Goal: Task Accomplishment & Management: Manage account settings

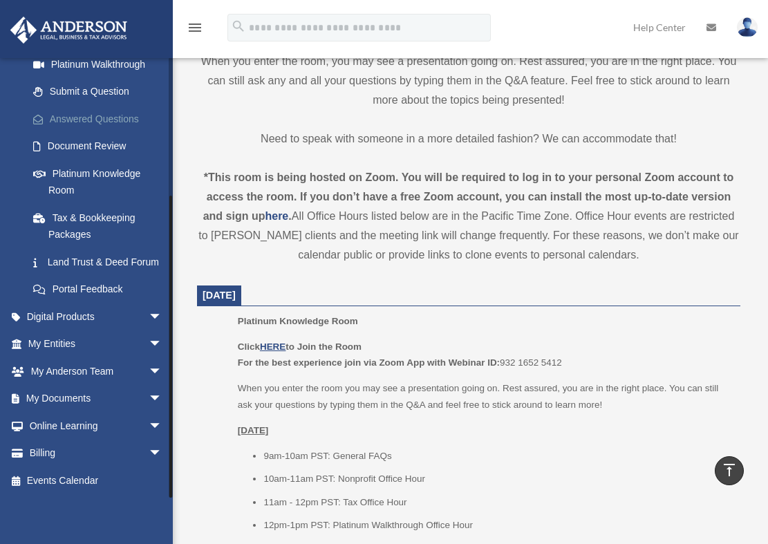
scroll to position [407, 0]
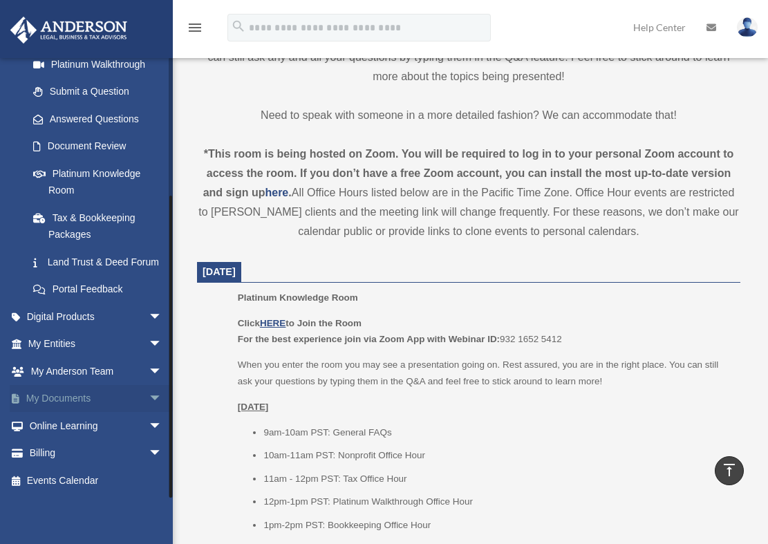
click at [94, 398] on link "My Documents arrow_drop_down" at bounding box center [97, 399] width 174 height 28
click at [149, 398] on span "arrow_drop_down" at bounding box center [163, 399] width 28 height 28
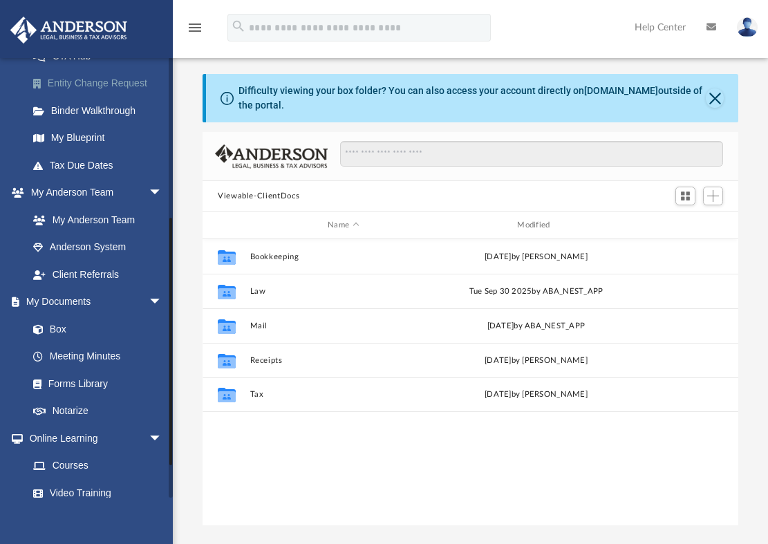
scroll to position [277, 0]
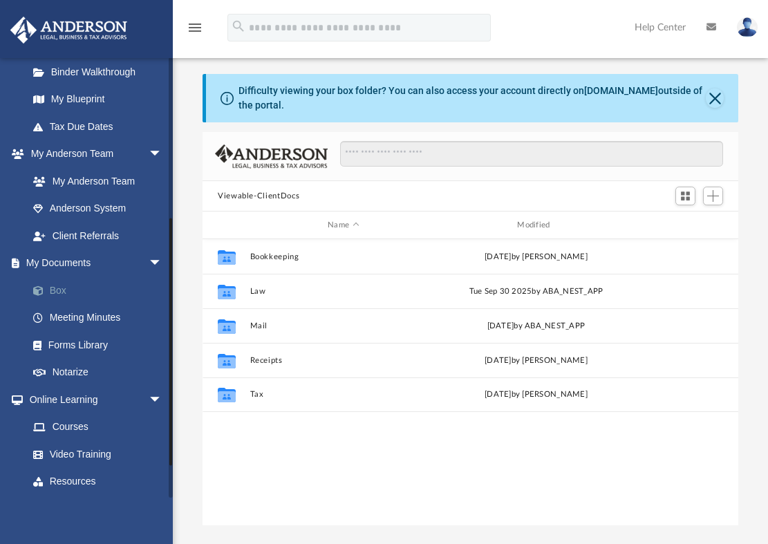
click at [61, 289] on link "Box" at bounding box center [101, 291] width 164 height 28
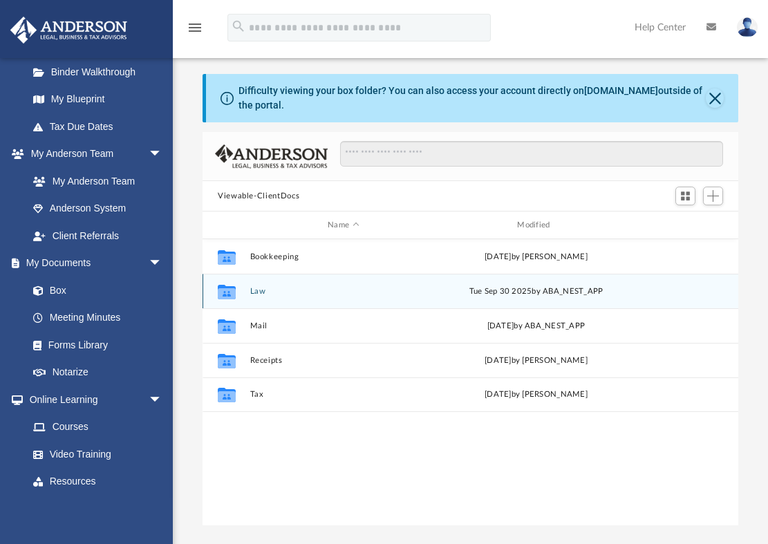
click at [254, 290] on button "Law" at bounding box center [343, 291] width 187 height 9
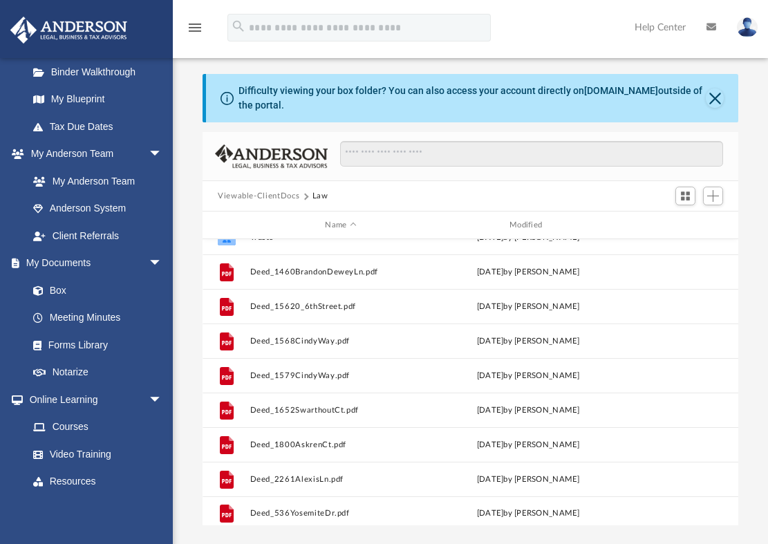
scroll to position [371, 0]
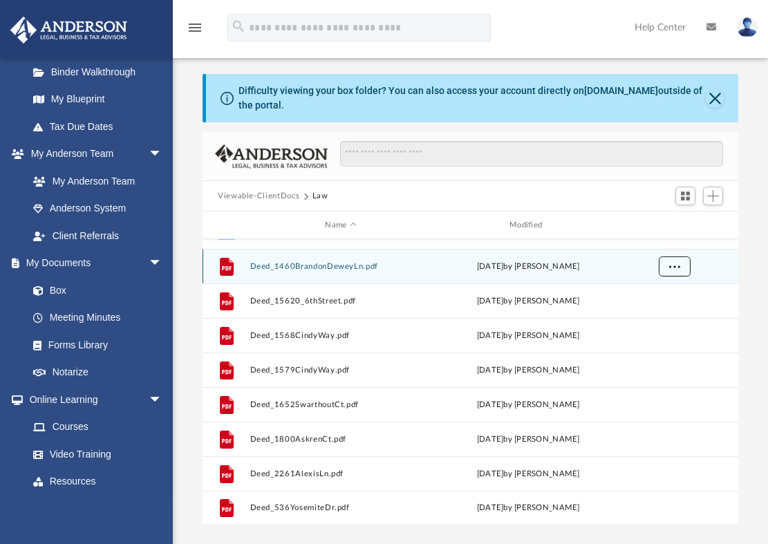
click at [678, 264] on span "More options" at bounding box center [674, 266] width 11 height 8
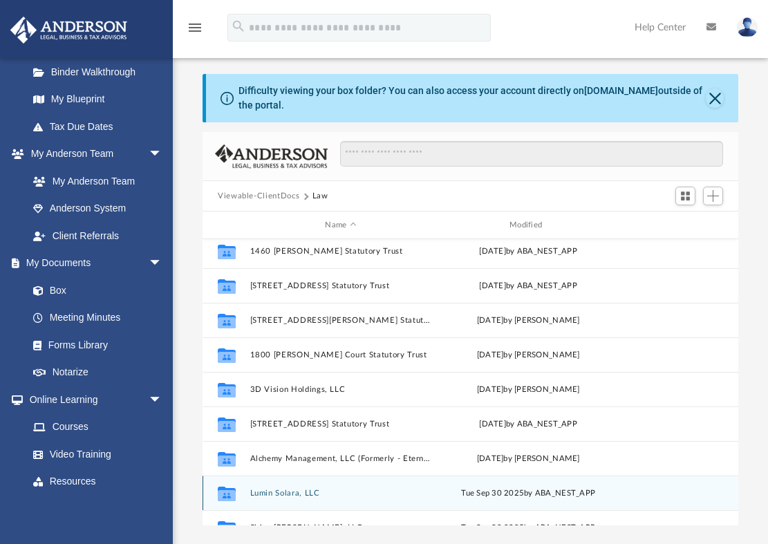
scroll to position [0, 0]
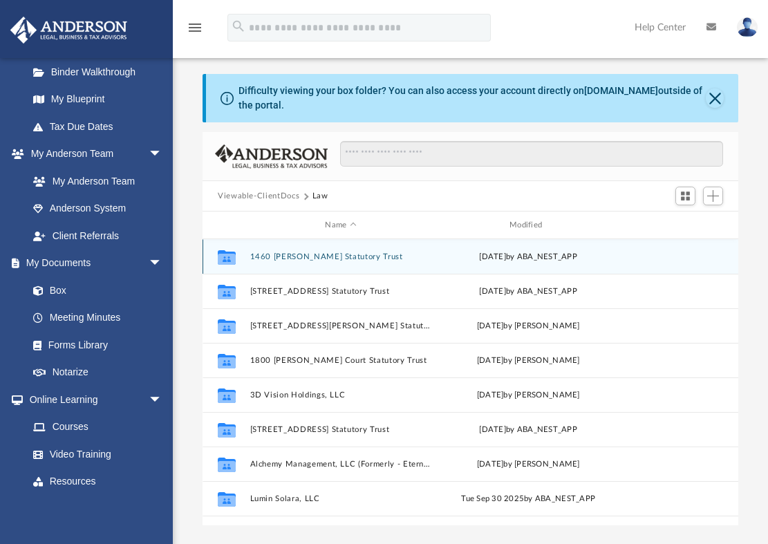
click at [337, 257] on button "1460 Brandon Dewey Statutory Trust" at bounding box center [341, 256] width 182 height 9
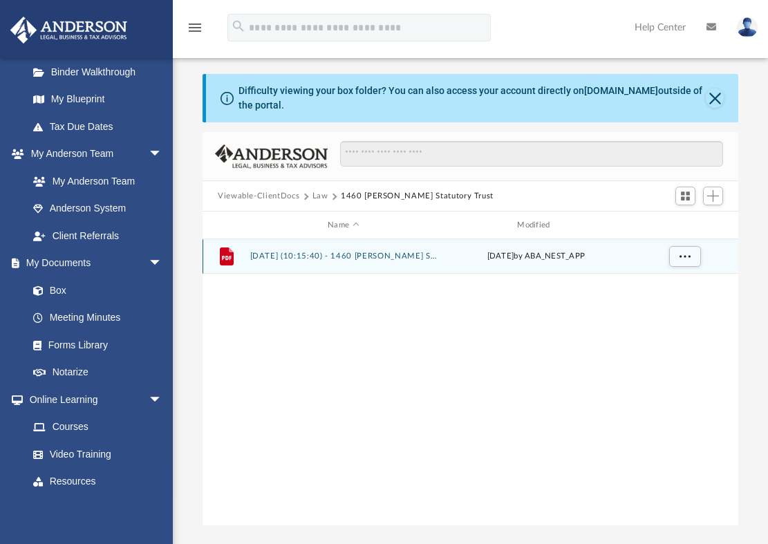
click at [406, 254] on button "2025.08.13 (10:15:40) - 1460 Brandon Dewey Statutory Trust - EIN Letter from IR…" at bounding box center [343, 256] width 187 height 9
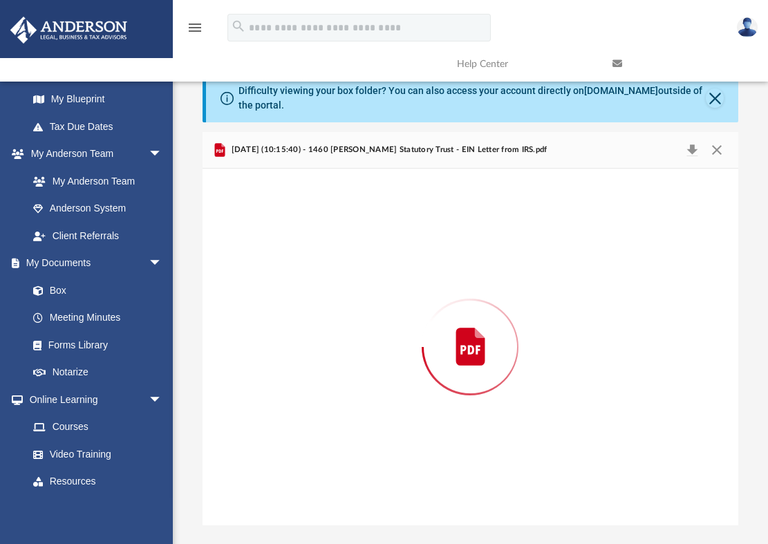
click at [406, 254] on div "Preview" at bounding box center [471, 347] width 536 height 357
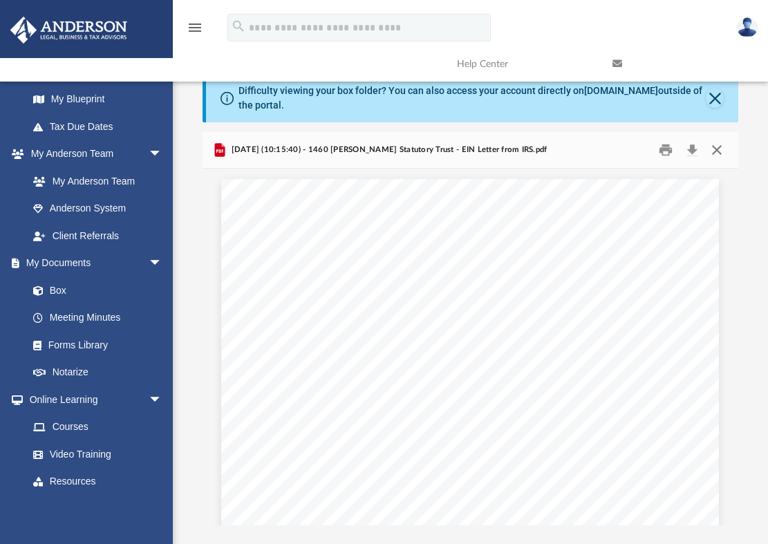
click at [715, 151] on button "Close" at bounding box center [717, 150] width 25 height 21
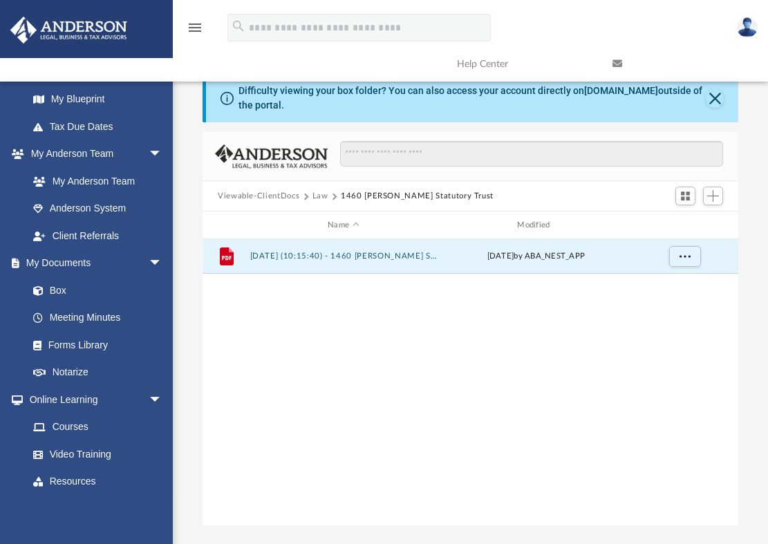
click at [321, 196] on button "Law" at bounding box center [321, 196] width 16 height 12
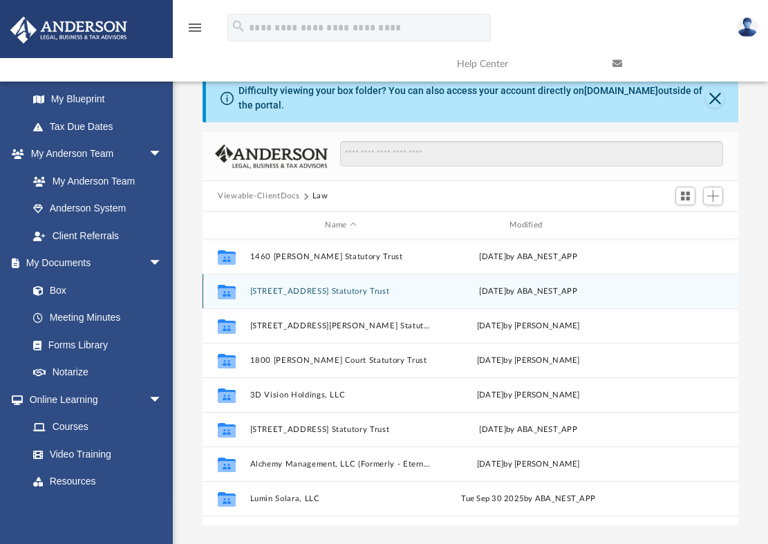
click at [331, 292] on button "15620 6th Street Statutory Trust" at bounding box center [341, 291] width 182 height 9
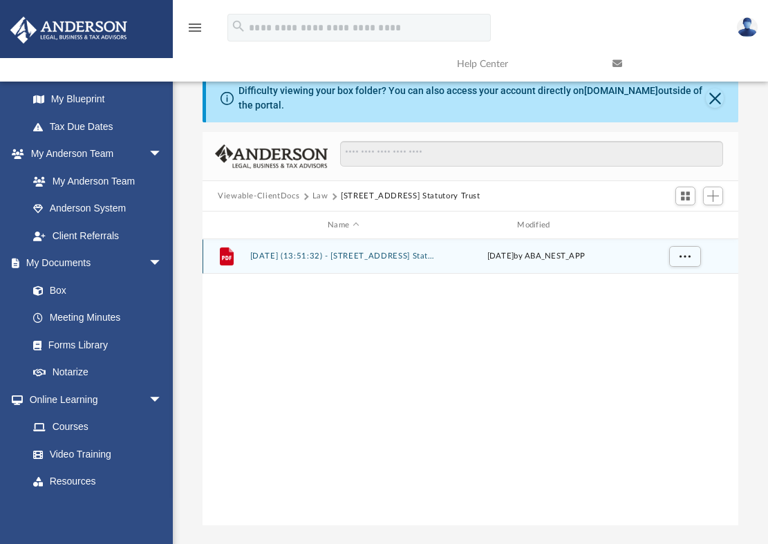
click at [371, 259] on button "2025.08.19 (13:51:32) - 15620 6th Street Statutory Trust - EIN Letter from IRS.…" at bounding box center [343, 256] width 187 height 9
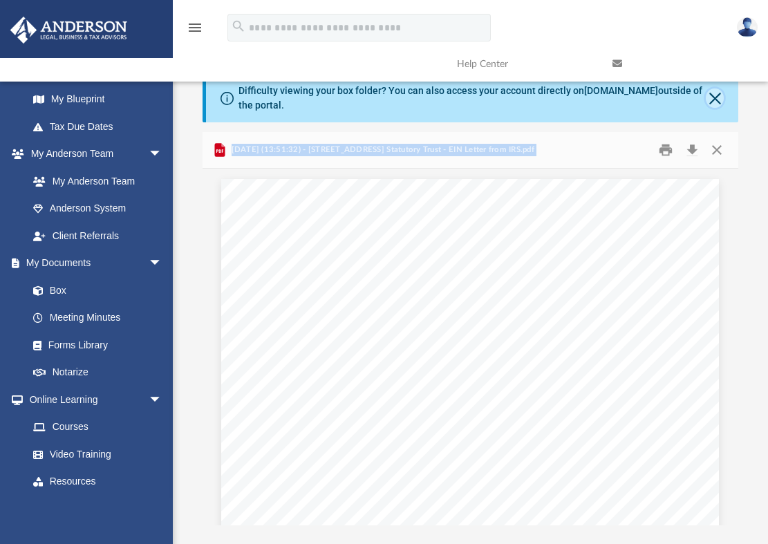
click at [712, 99] on button "Close" at bounding box center [715, 98] width 18 height 19
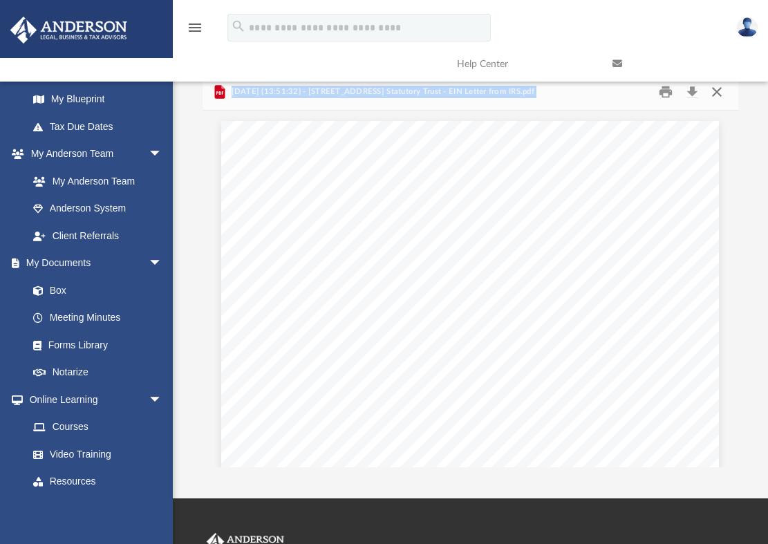
click at [716, 93] on button "Close" at bounding box center [717, 92] width 25 height 21
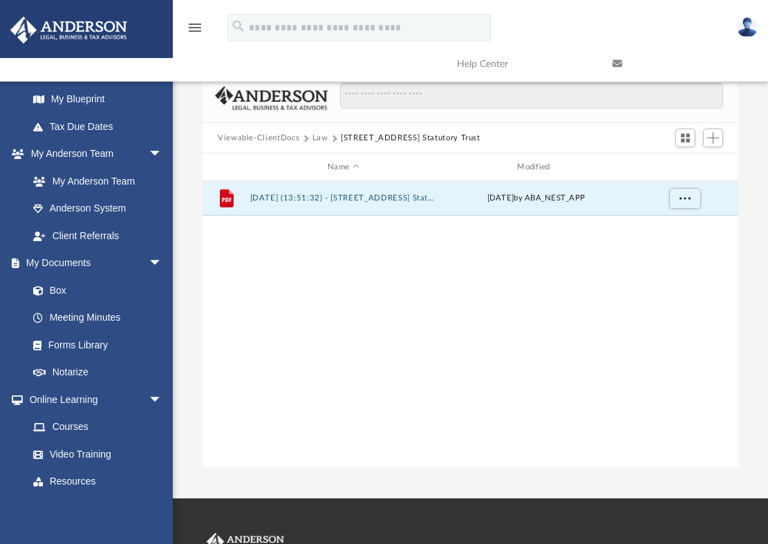
click at [319, 141] on button "Law" at bounding box center [321, 138] width 16 height 12
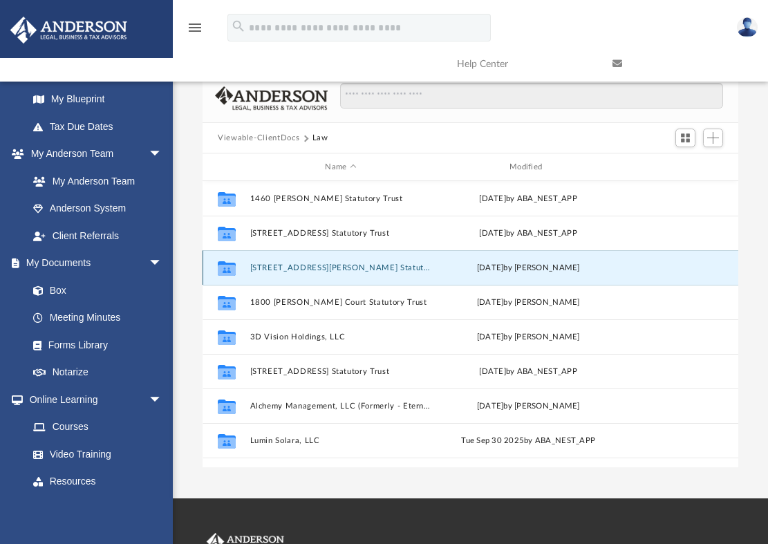
click at [317, 271] on button "1652 Swarthout Court Statutory Trust" at bounding box center [341, 267] width 182 height 9
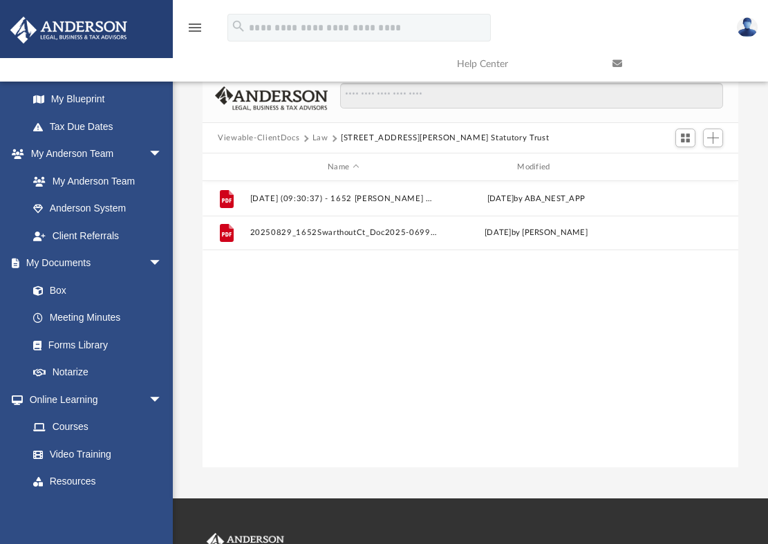
click at [319, 139] on button "Law" at bounding box center [321, 138] width 16 height 12
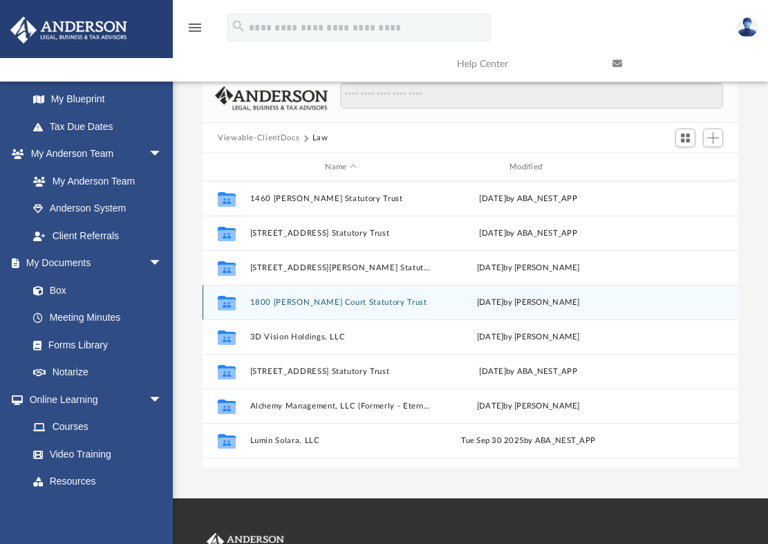
click at [320, 302] on button "1800 Askren Court Statutory Trust" at bounding box center [341, 302] width 182 height 9
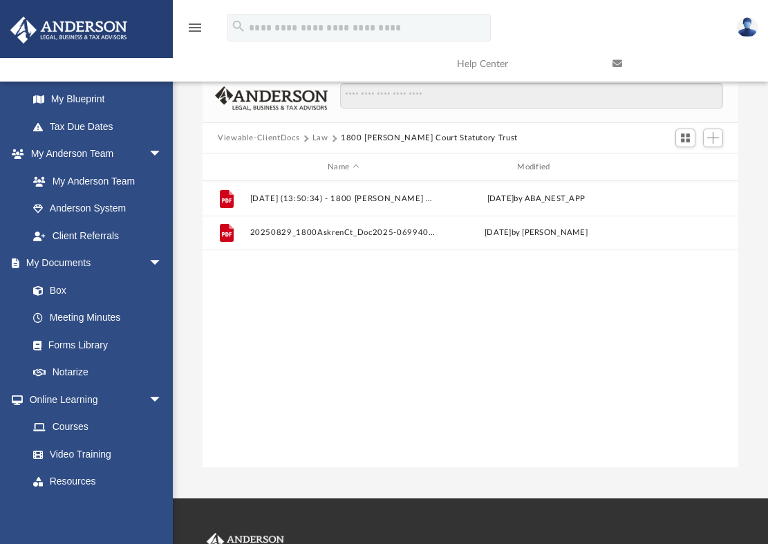
click at [320, 138] on button "Law" at bounding box center [321, 138] width 16 height 12
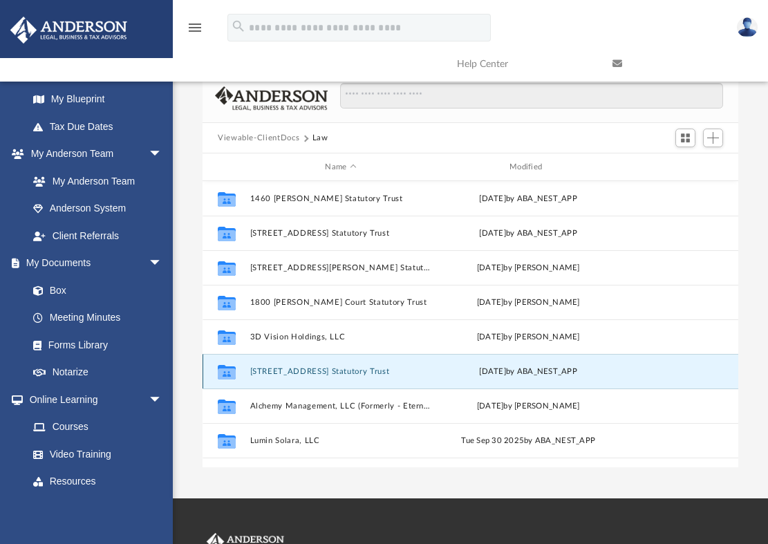
click at [335, 373] on button "536 Yosemite Drive Statutory Trust" at bounding box center [341, 371] width 182 height 9
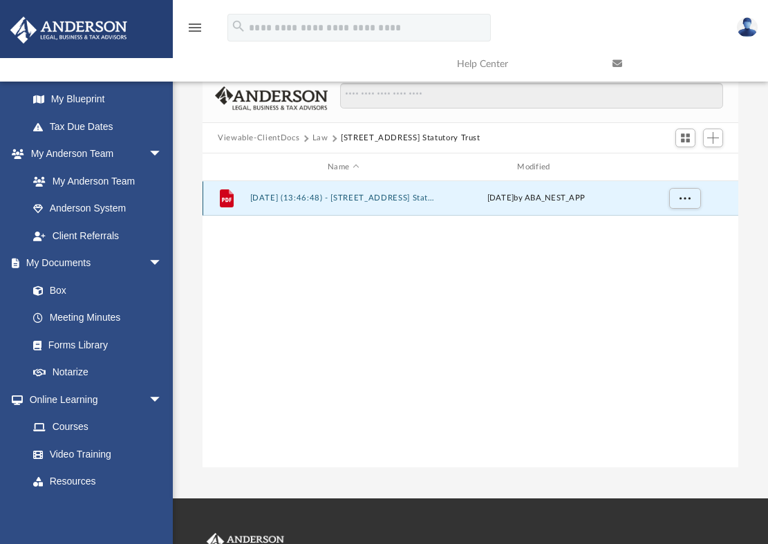
click at [393, 198] on button "2025.08.19 (13:46:48) - 536 Yosemite Drive Statutory Trust - EIN Letter from IR…" at bounding box center [343, 198] width 187 height 9
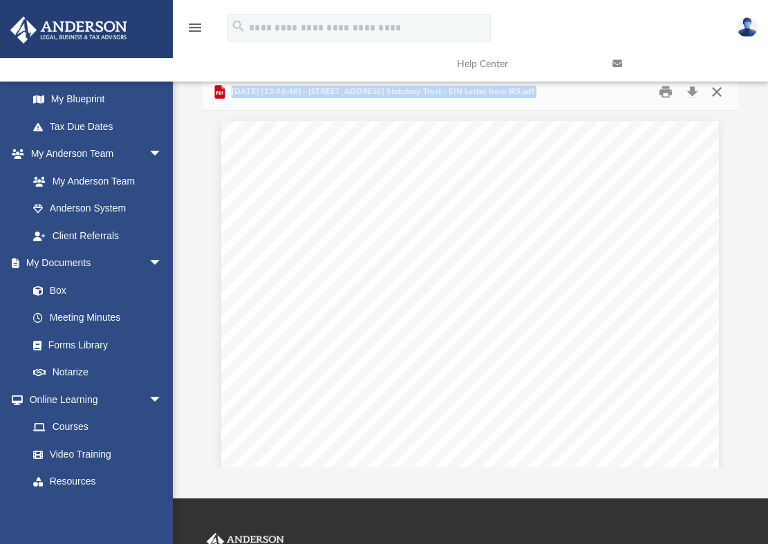
click at [716, 92] on button "Close" at bounding box center [717, 92] width 25 height 21
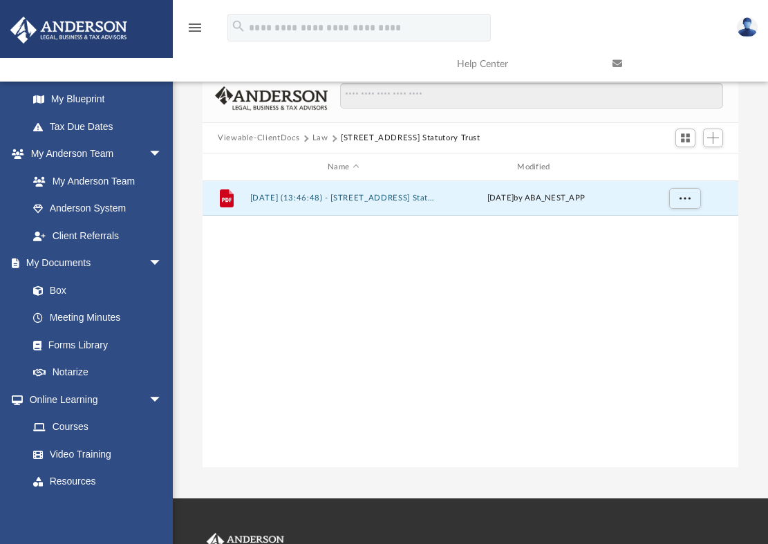
click at [321, 140] on button "Law" at bounding box center [321, 138] width 16 height 12
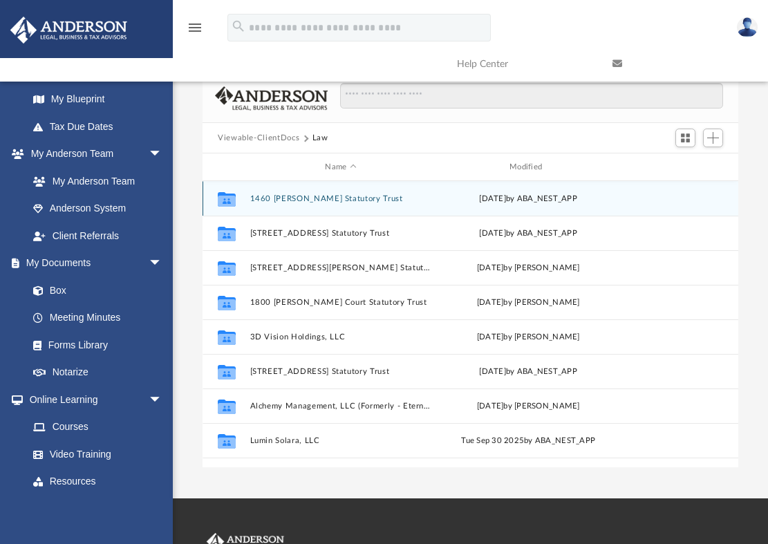
click at [346, 198] on button "1460 Brandon Dewey Statutory Trust" at bounding box center [341, 198] width 182 height 9
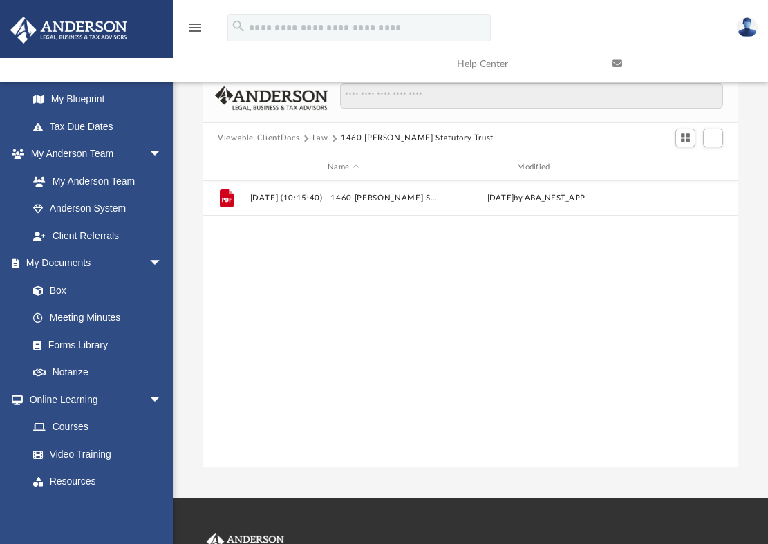
click at [315, 138] on button "Law" at bounding box center [321, 138] width 16 height 12
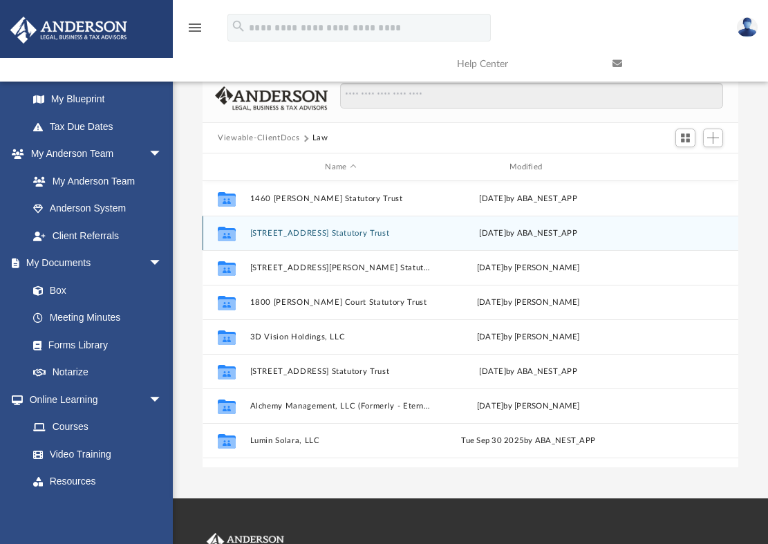
click at [306, 233] on button "15620 6th Street Statutory Trust" at bounding box center [341, 233] width 182 height 9
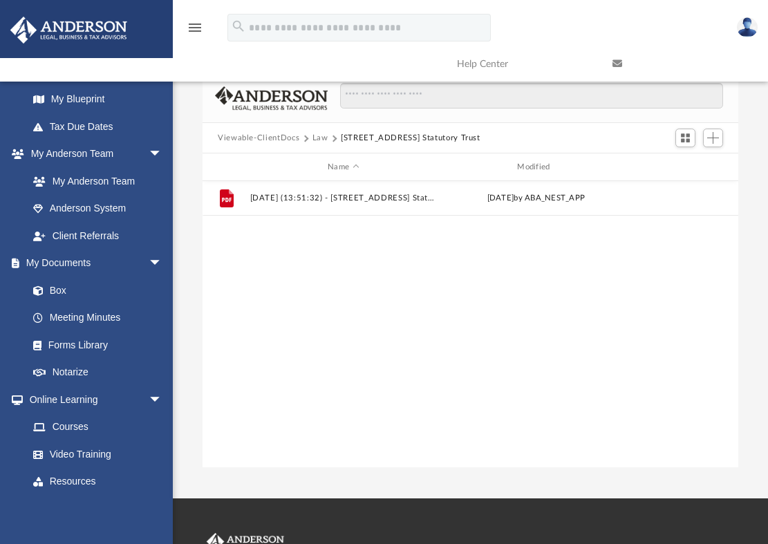
click at [316, 140] on button "Law" at bounding box center [321, 138] width 16 height 12
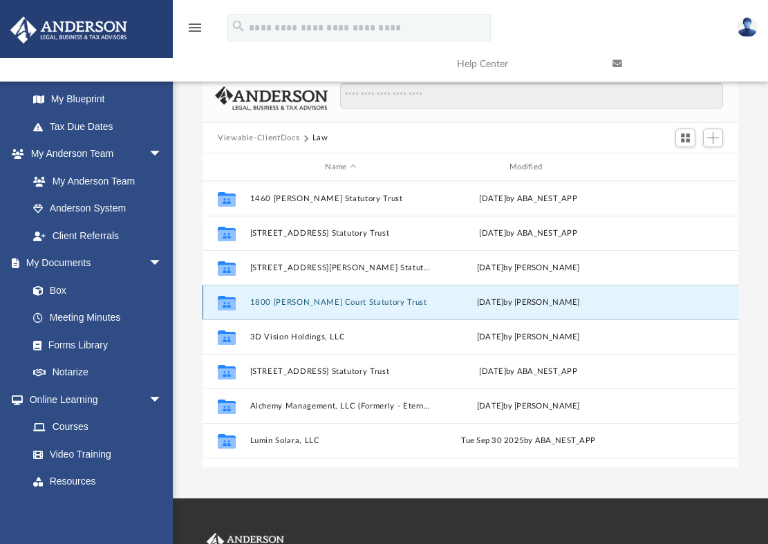
click at [318, 306] on button "1800 [PERSON_NAME] Court Statutory Trust" at bounding box center [341, 302] width 182 height 9
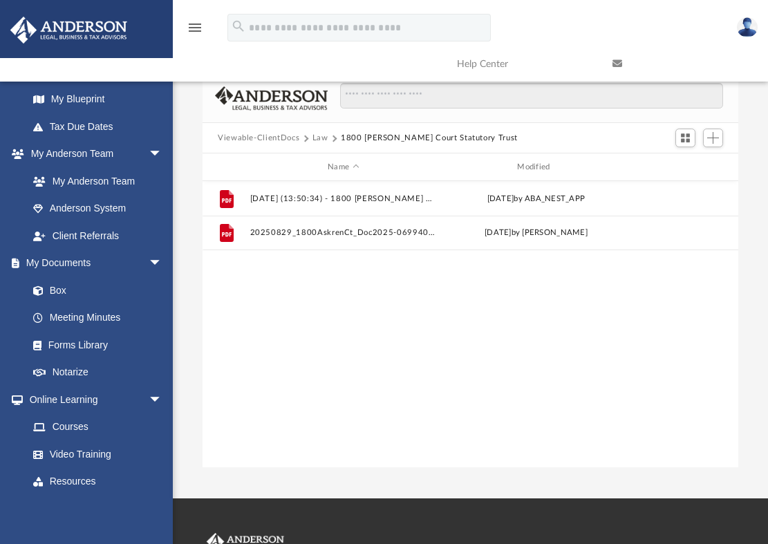
click at [316, 139] on button "Law" at bounding box center [321, 138] width 16 height 12
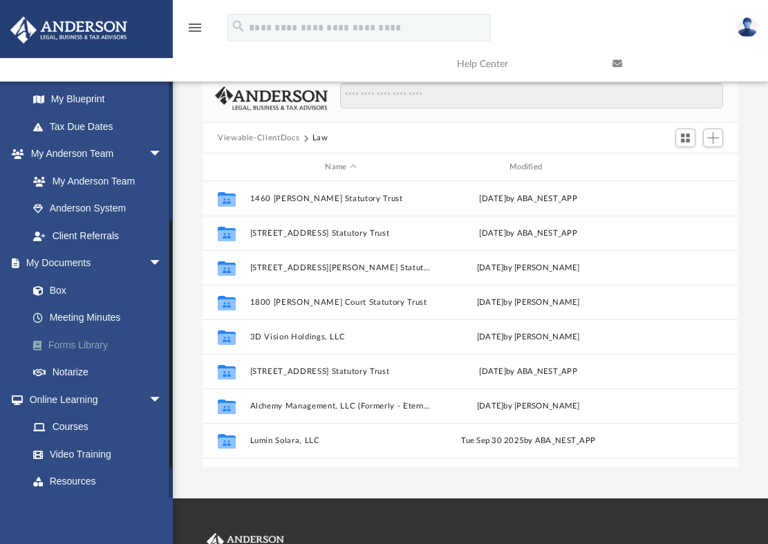
scroll to position [332, 0]
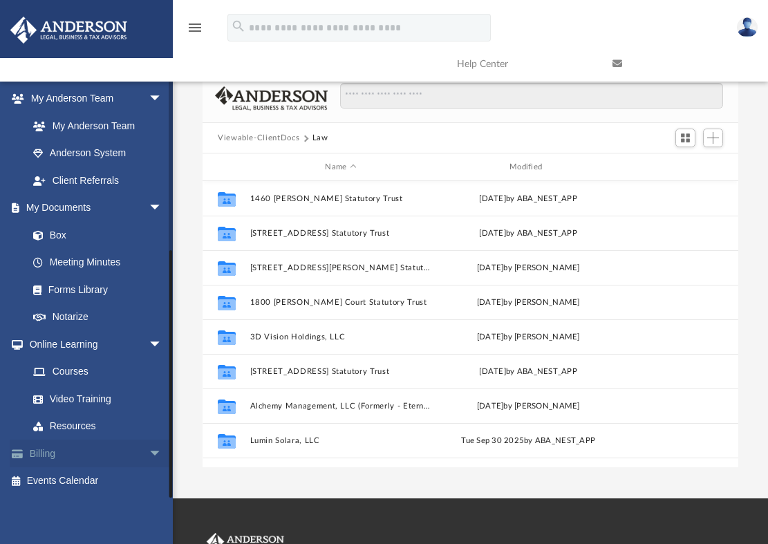
click at [42, 453] on link "Billing arrow_drop_down" at bounding box center [97, 454] width 174 height 28
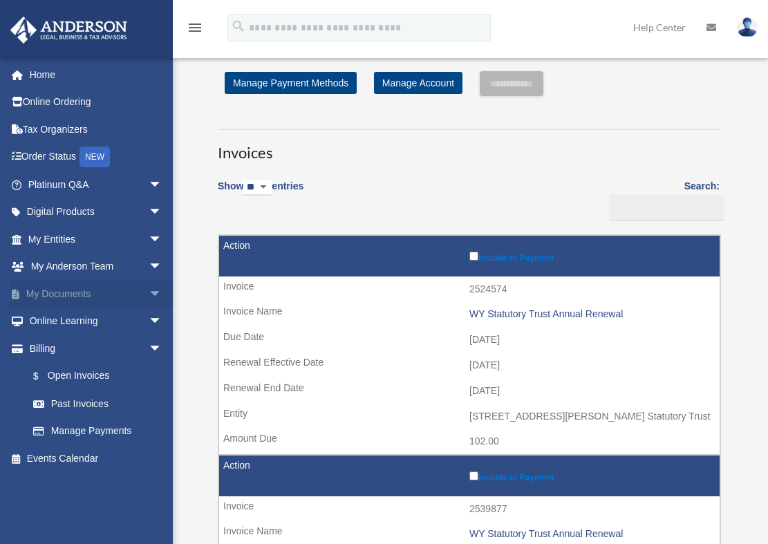
click at [86, 292] on link "My Documents arrow_drop_down" at bounding box center [97, 294] width 174 height 28
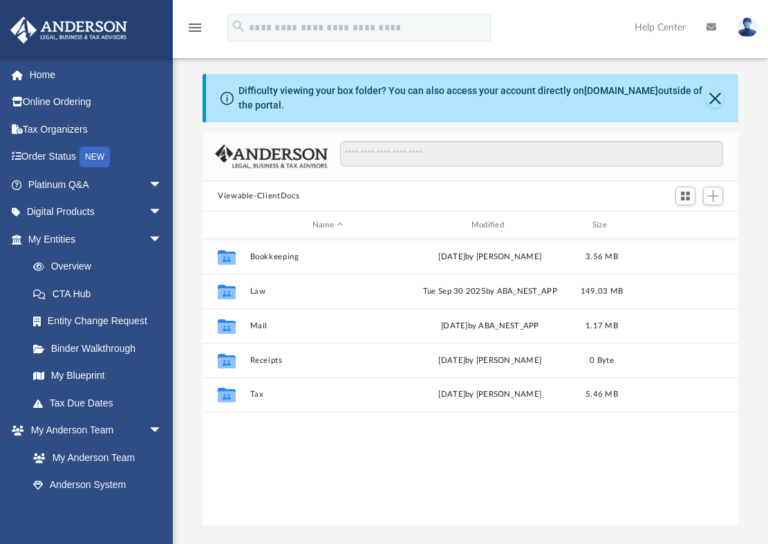
scroll to position [304, 525]
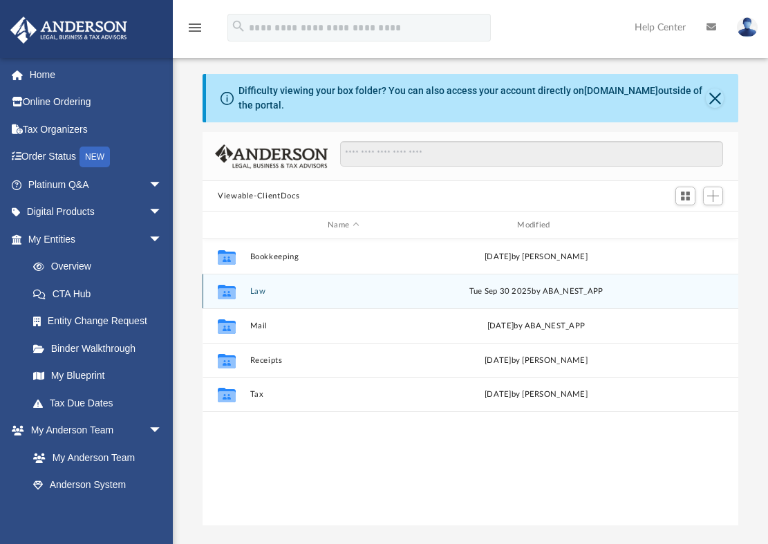
click at [253, 291] on button "Law" at bounding box center [343, 291] width 187 height 9
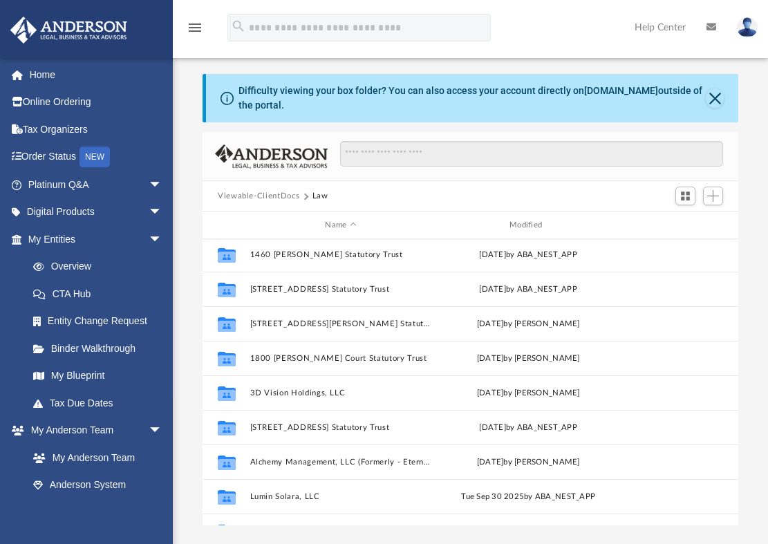
scroll to position [0, 0]
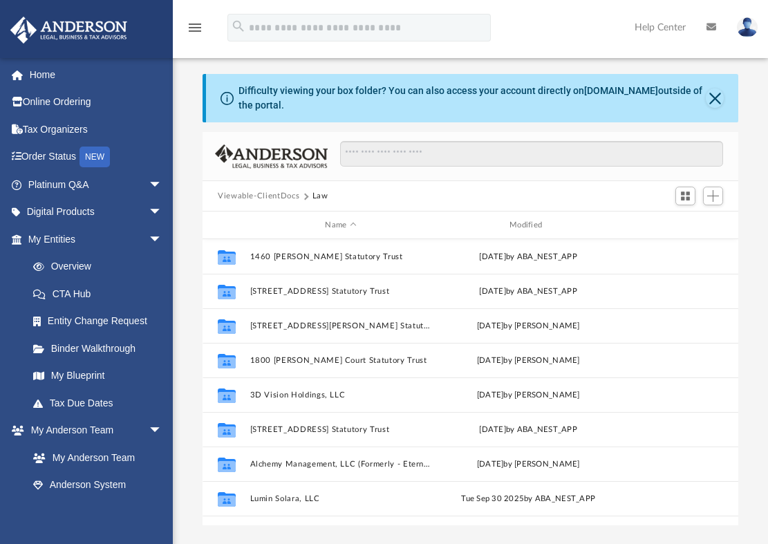
click at [316, 196] on button "Law" at bounding box center [321, 196] width 16 height 12
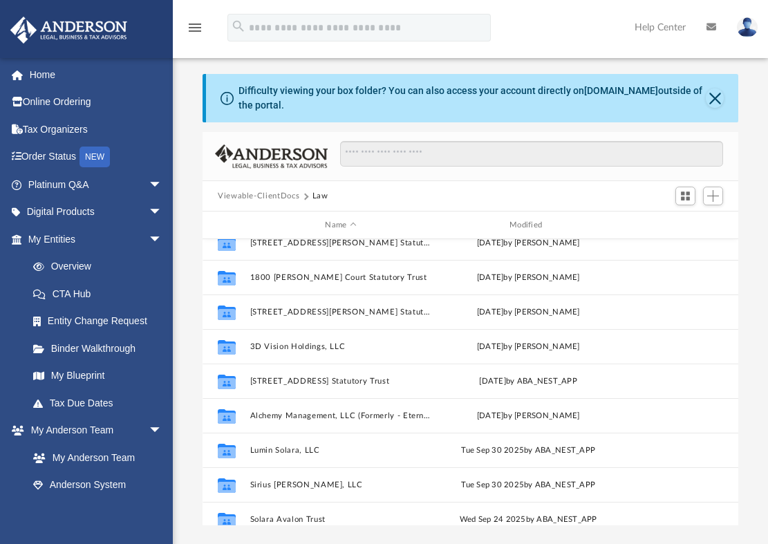
scroll to position [59, 0]
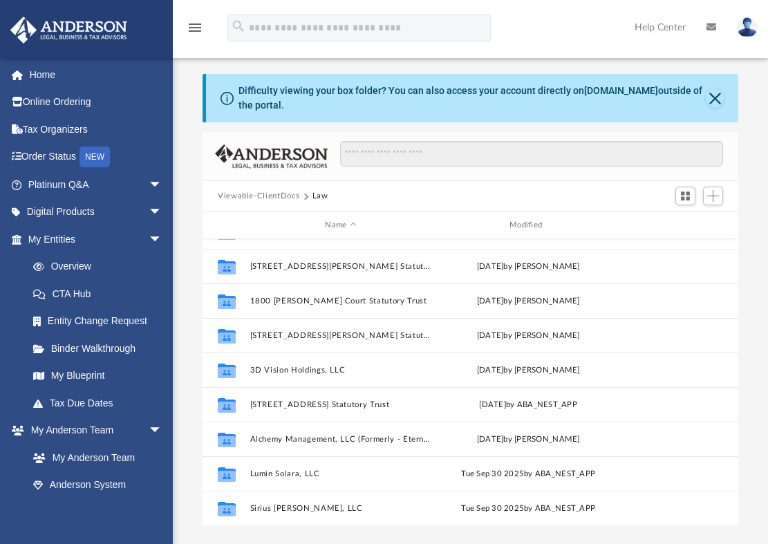
click at [284, 196] on button "Viewable-ClientDocs" at bounding box center [259, 196] width 82 height 12
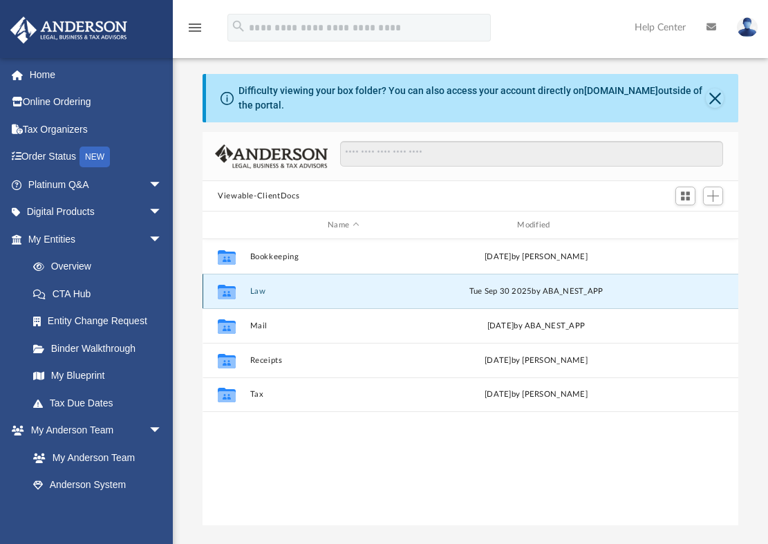
click at [259, 293] on button "Law" at bounding box center [343, 291] width 187 height 9
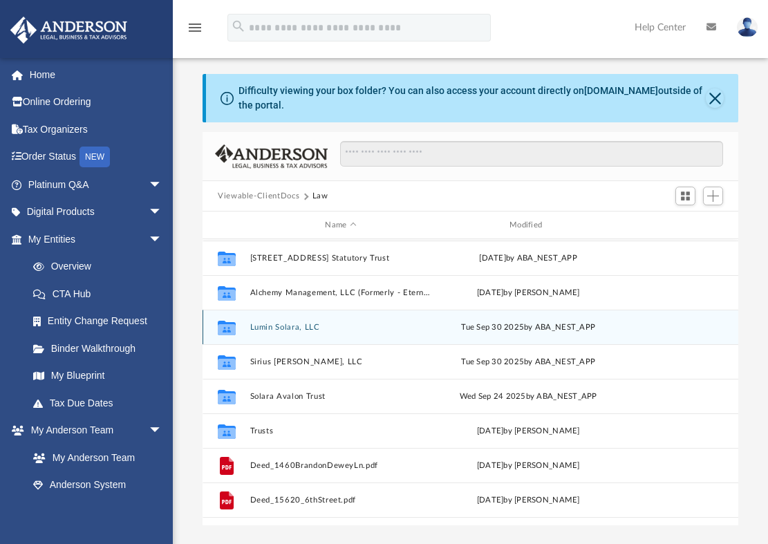
scroll to position [207, 0]
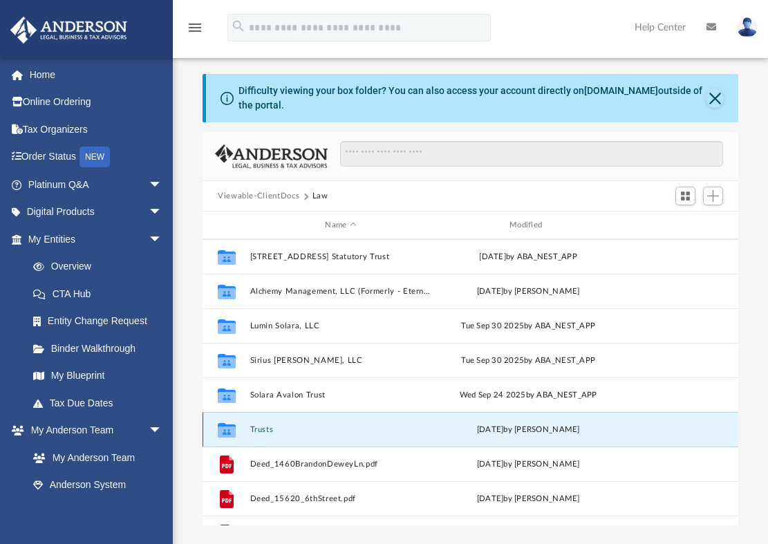
click at [266, 429] on button "Trusts" at bounding box center [341, 429] width 182 height 9
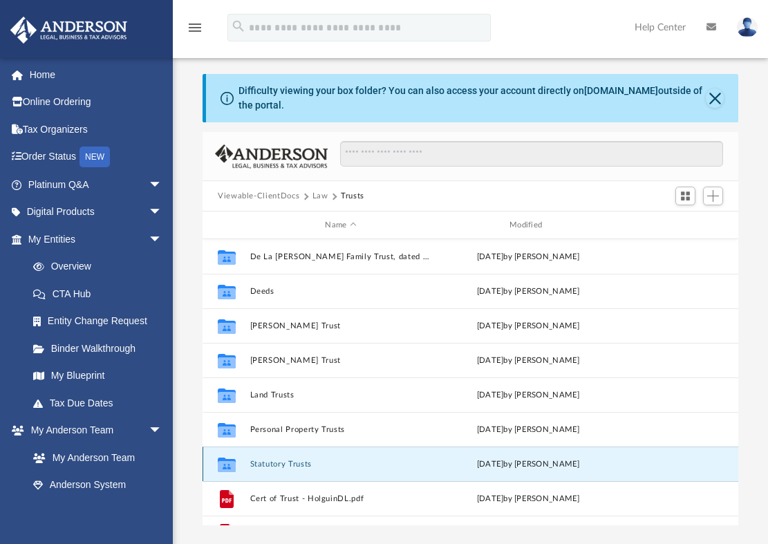
click at [290, 462] on button "Statutory Trusts" at bounding box center [341, 464] width 182 height 9
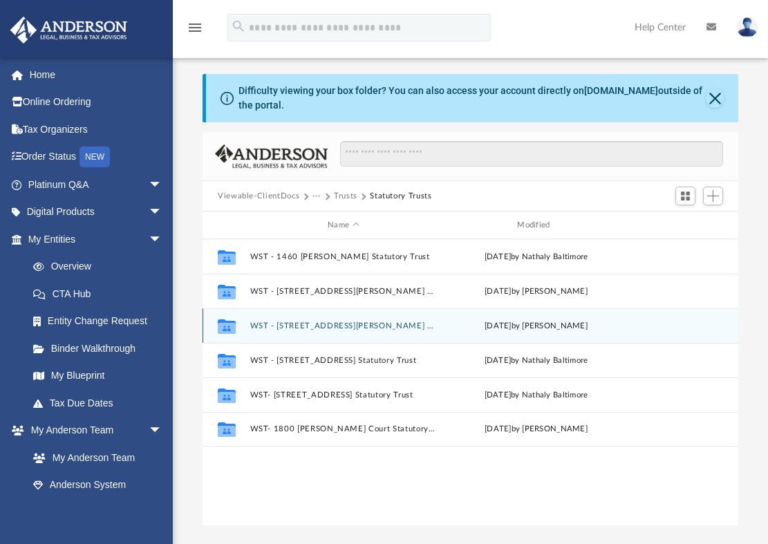
click at [357, 326] on button "WST - [STREET_ADDRESS][PERSON_NAME] Statutory Trust" at bounding box center [343, 326] width 187 height 9
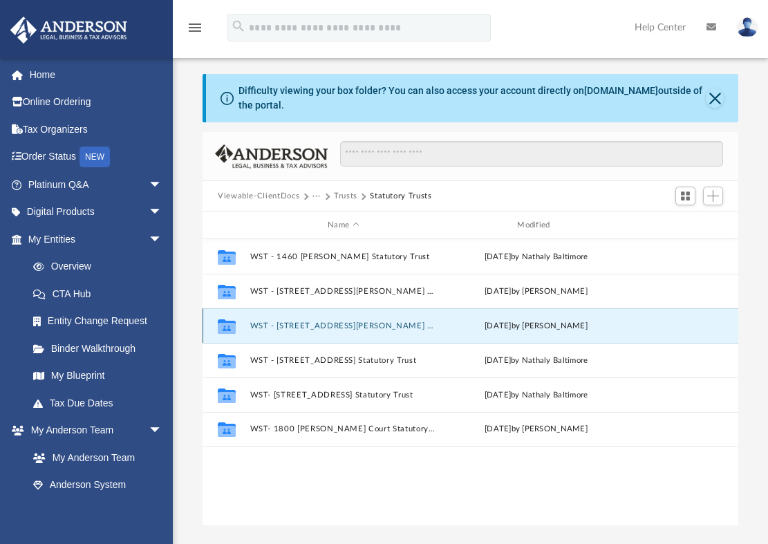
click at [357, 326] on button "WST - [STREET_ADDRESS][PERSON_NAME] Statutory Trust" at bounding box center [343, 326] width 187 height 9
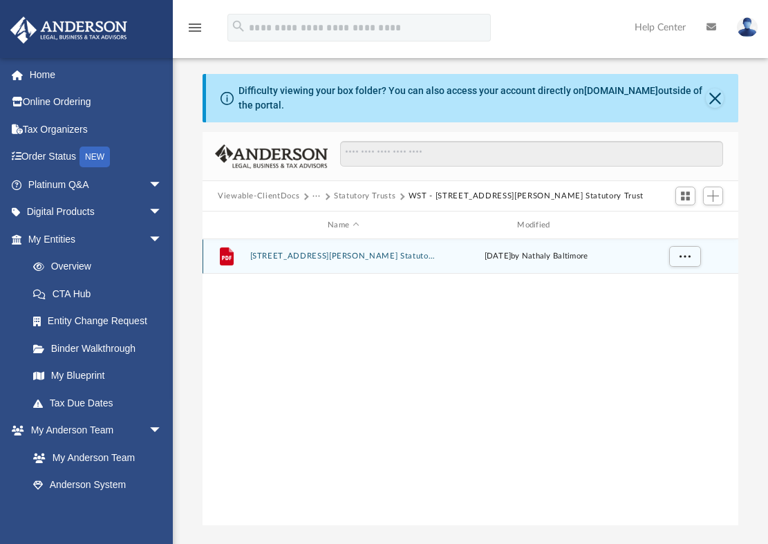
click at [366, 254] on button "[STREET_ADDRESS][PERSON_NAME] Statutory Trust - Filed WY Trust Certificate.pdf" at bounding box center [343, 256] width 187 height 9
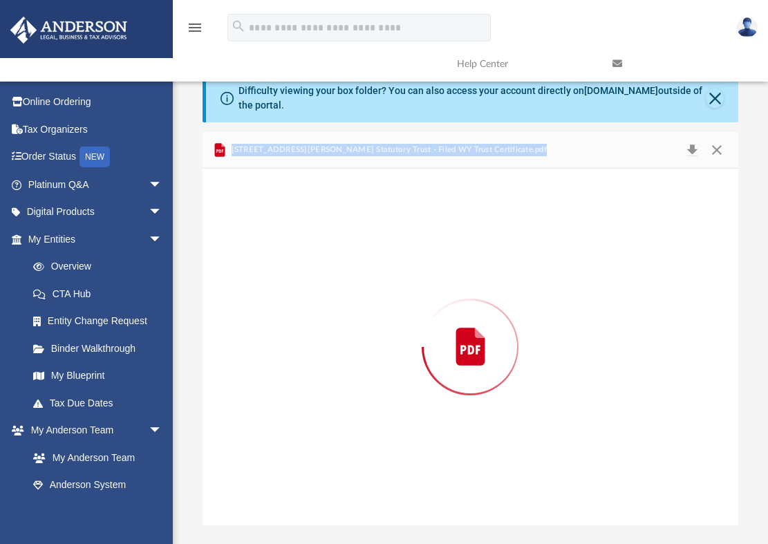
click at [366, 254] on div "Preview" at bounding box center [471, 347] width 536 height 357
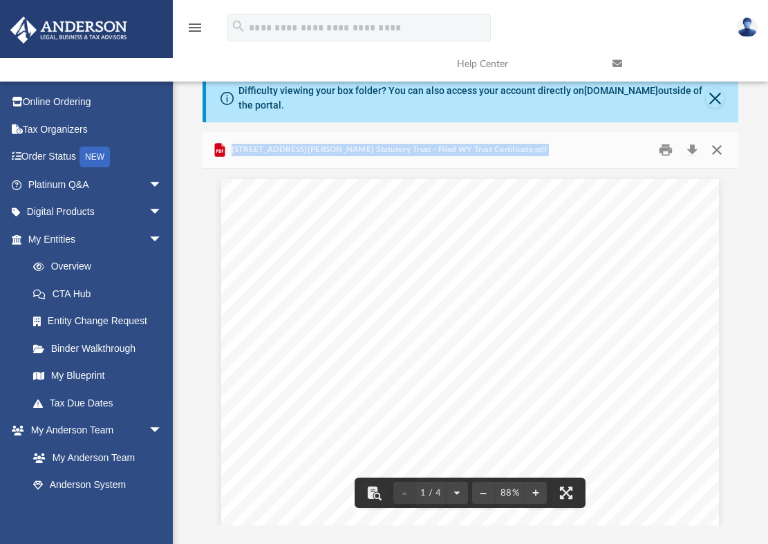
click at [717, 149] on button "Close" at bounding box center [717, 150] width 25 height 21
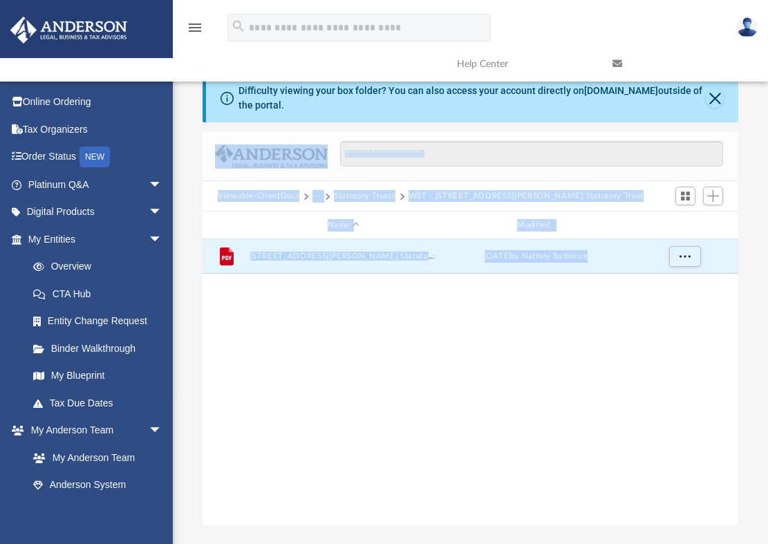
drag, startPoint x: 622, startPoint y: 324, endPoint x: 649, endPoint y: 307, distance: 31.1
click at [622, 324] on div "File [STREET_ADDRESS][PERSON_NAME] Statutory Trust - Filed WY Trust Certificate…" at bounding box center [471, 382] width 536 height 286
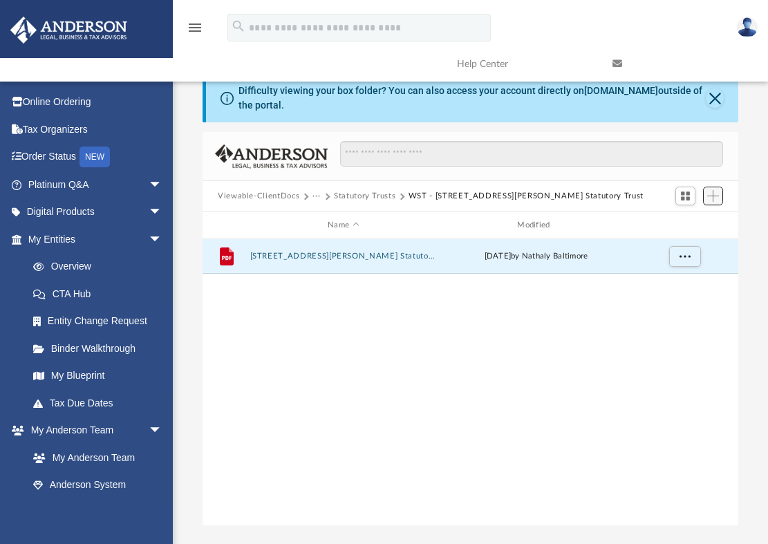
click at [711, 197] on span "Add" at bounding box center [713, 196] width 12 height 12
click at [689, 225] on li "Upload" at bounding box center [693, 223] width 44 height 15
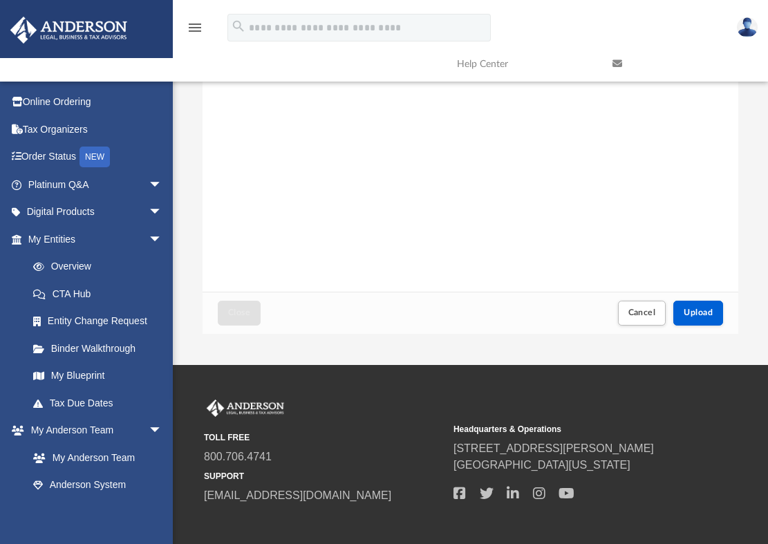
scroll to position [207, 0]
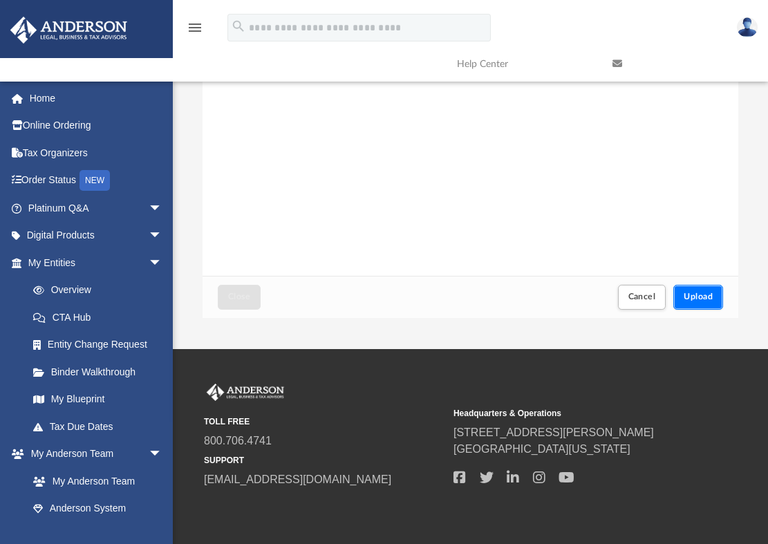
click at [704, 297] on span "Upload" at bounding box center [698, 296] width 29 height 8
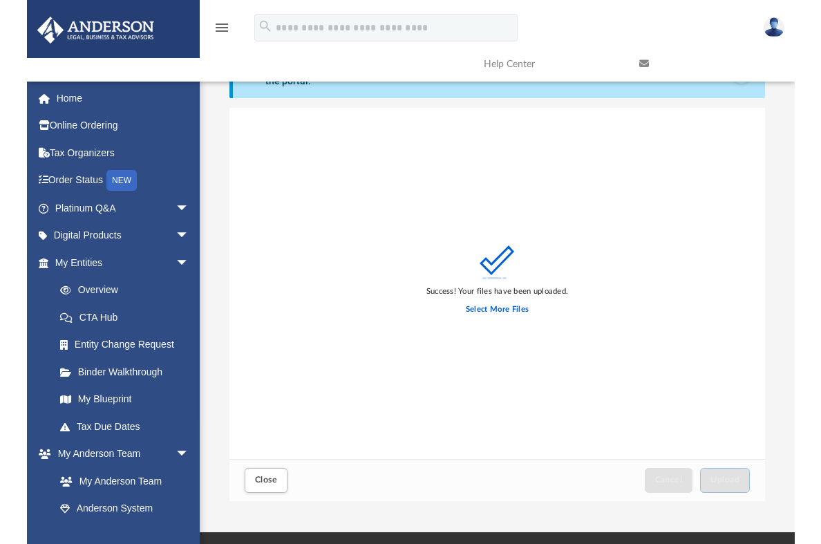
scroll to position [0, 0]
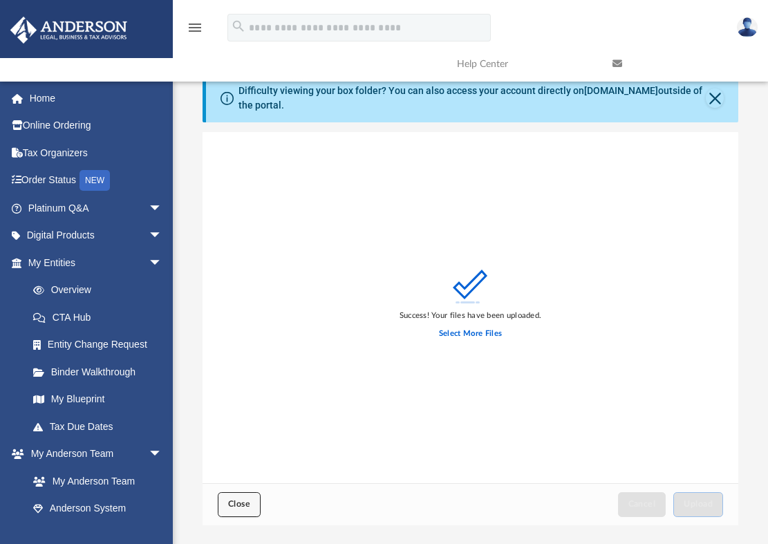
click at [236, 503] on span "Close" at bounding box center [239, 504] width 22 height 8
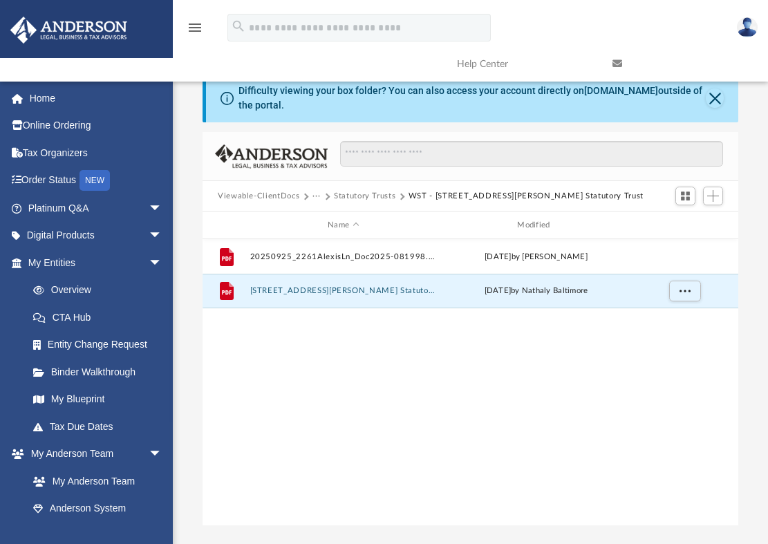
click at [357, 193] on button "Statutory Trusts" at bounding box center [365, 196] width 62 height 12
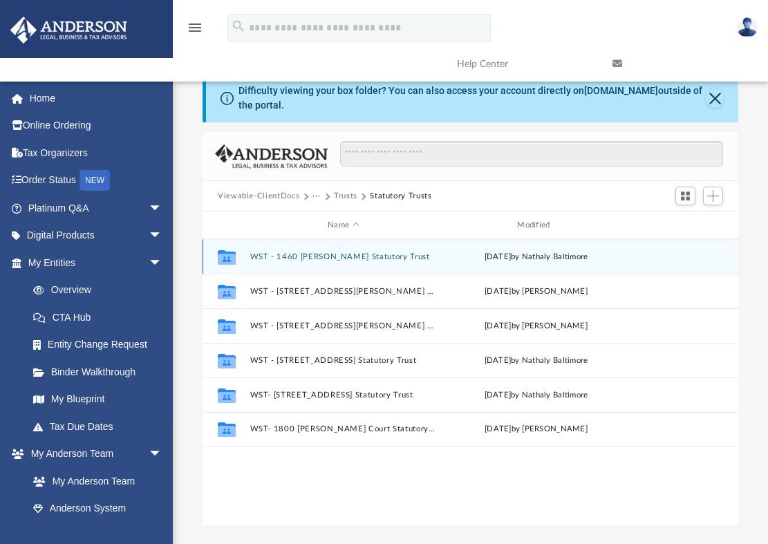
click at [364, 253] on button "WST - 1460 [PERSON_NAME] Statutory Trust" at bounding box center [343, 256] width 187 height 9
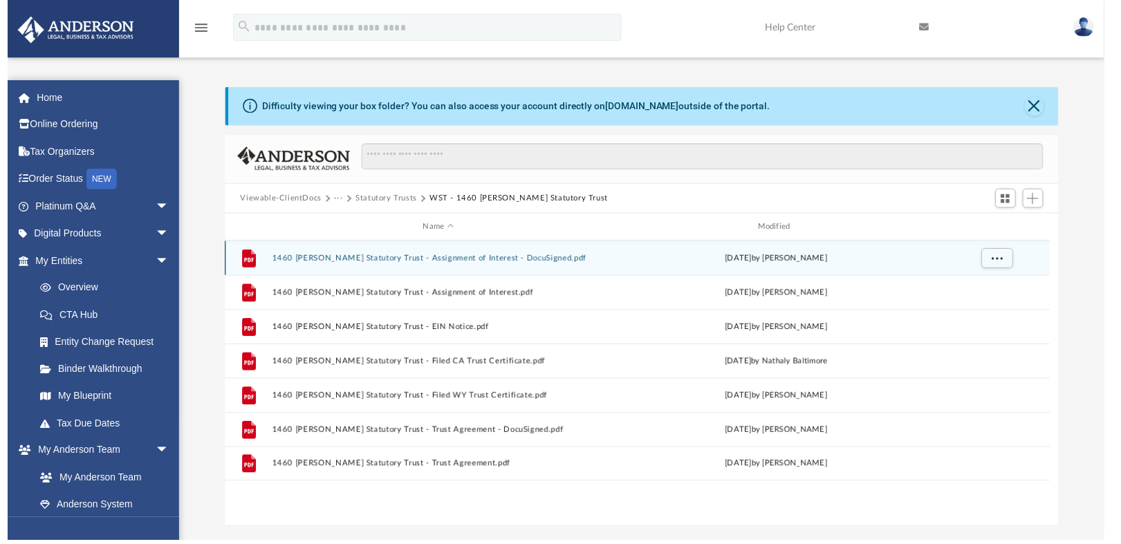
scroll to position [11, 11]
